Goal: Task Accomplishment & Management: Manage account settings

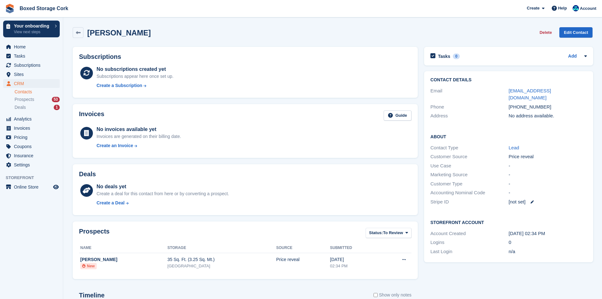
scroll to position [104, 0]
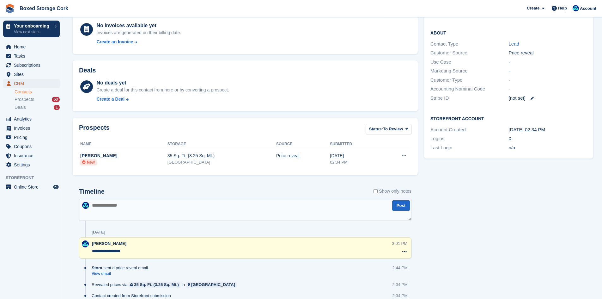
click at [26, 84] on span "CRM" at bounding box center [33, 83] width 38 height 9
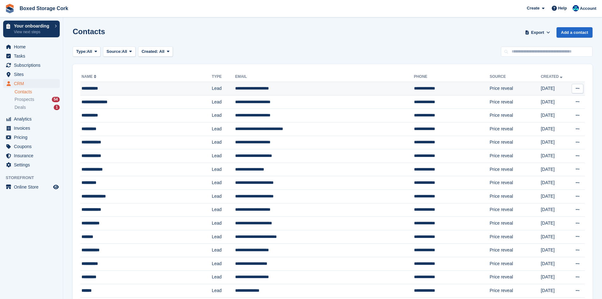
click at [108, 86] on div "**********" at bounding box center [135, 88] width 107 height 7
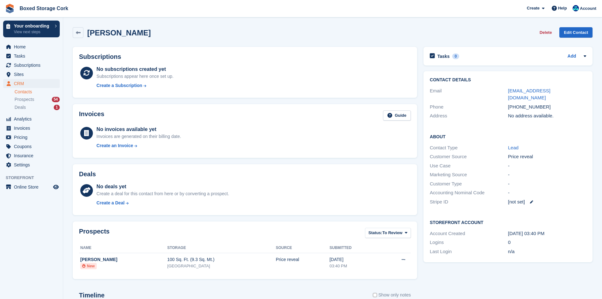
scroll to position [104, 0]
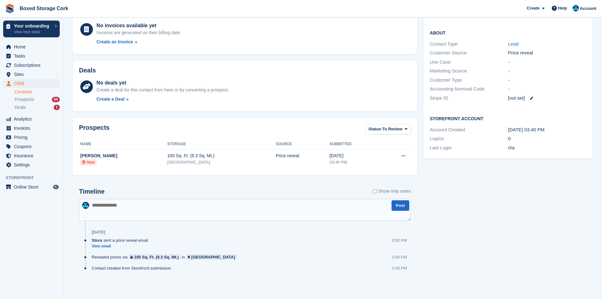
click at [107, 204] on textarea at bounding box center [245, 210] width 332 height 22
type textarea "**********"
click at [399, 206] on button "Post" at bounding box center [401, 205] width 18 height 10
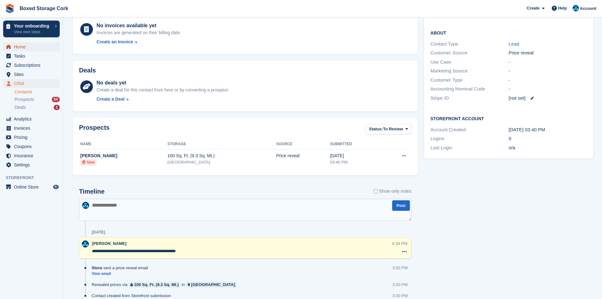
click at [23, 47] on span "Home" at bounding box center [33, 46] width 38 height 9
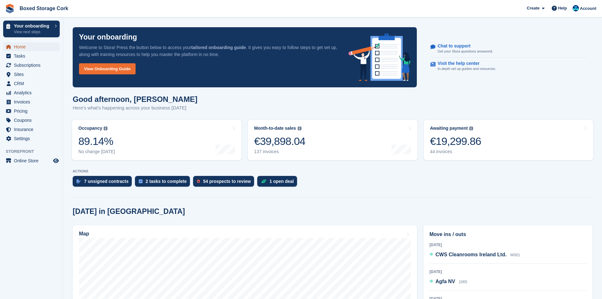
click at [16, 47] on span "Home" at bounding box center [33, 46] width 38 height 9
click at [284, 143] on div "€39,898.04" at bounding box center [279, 141] width 51 height 13
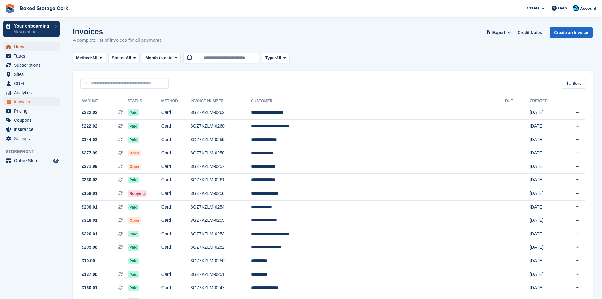
click at [24, 46] on span "Home" at bounding box center [33, 46] width 38 height 9
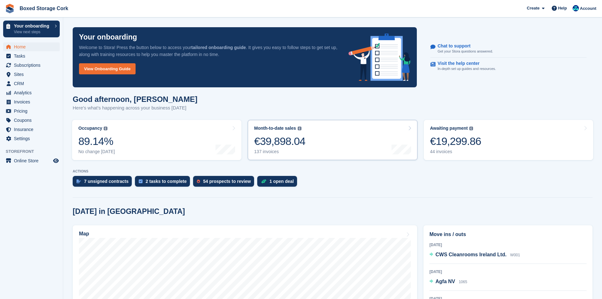
click at [283, 138] on div "€39,898.04" at bounding box center [279, 141] width 51 height 13
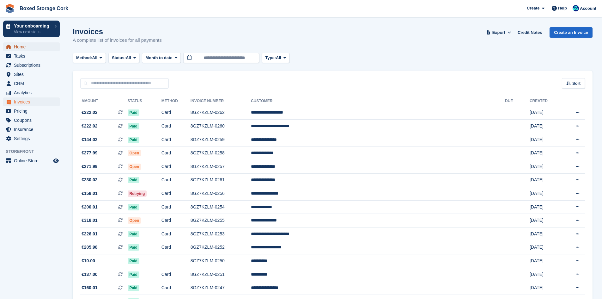
click at [25, 46] on span "Home" at bounding box center [33, 46] width 38 height 9
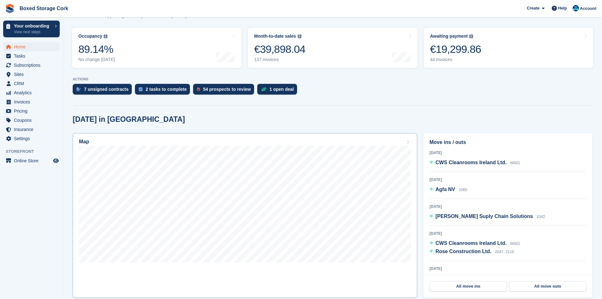
scroll to position [95, 0]
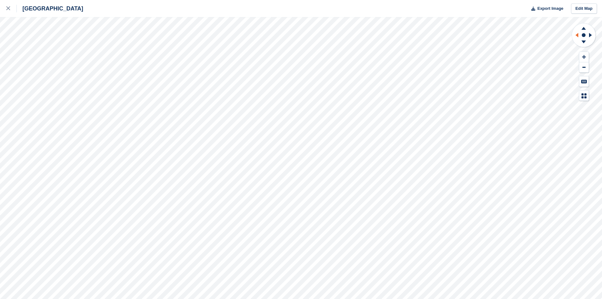
click at [577, 36] on icon at bounding box center [576, 35] width 8 height 16
click at [585, 42] on icon at bounding box center [584, 43] width 16 height 8
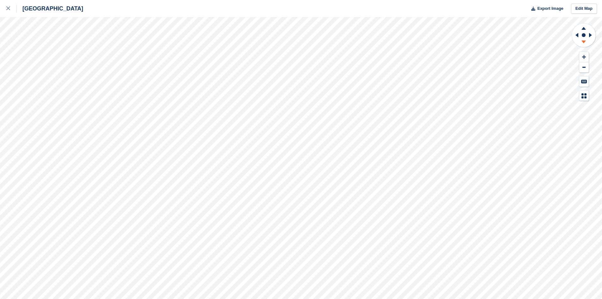
click at [585, 42] on icon at bounding box center [584, 43] width 16 height 8
click at [584, 43] on icon at bounding box center [584, 41] width 4 height 3
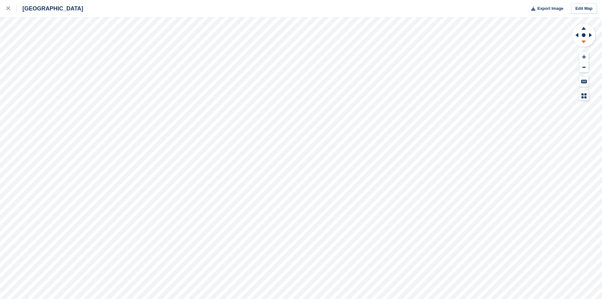
click at [584, 43] on icon at bounding box center [584, 41] width 4 height 3
